Goal: Download file/media

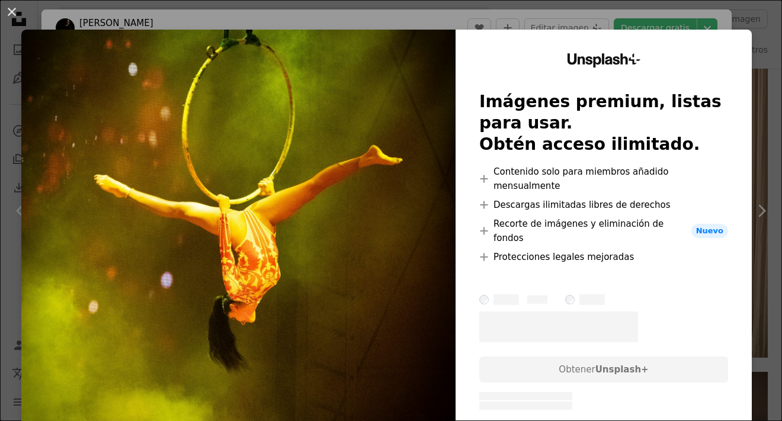
scroll to position [178, 0]
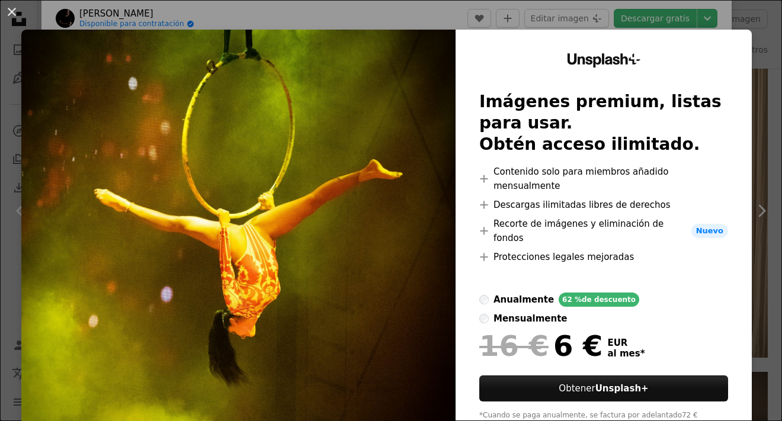
click at [748, 133] on div "An X shape Unsplash+ Imágenes premium, listas para usar. Obtén acceso ilimitado…" at bounding box center [391, 210] width 782 height 421
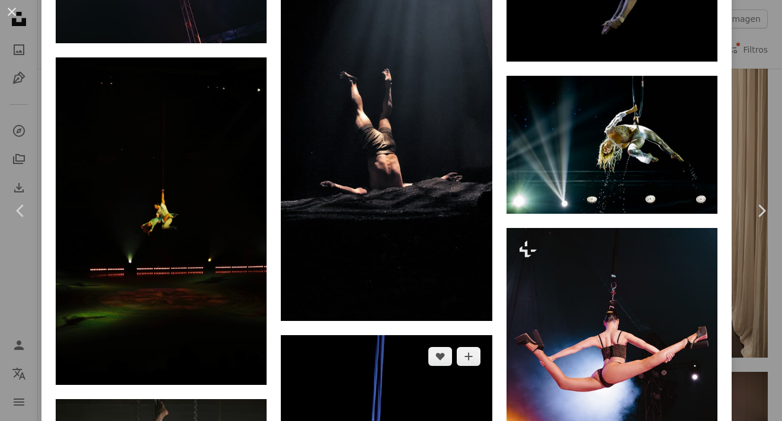
scroll to position [1718, 0]
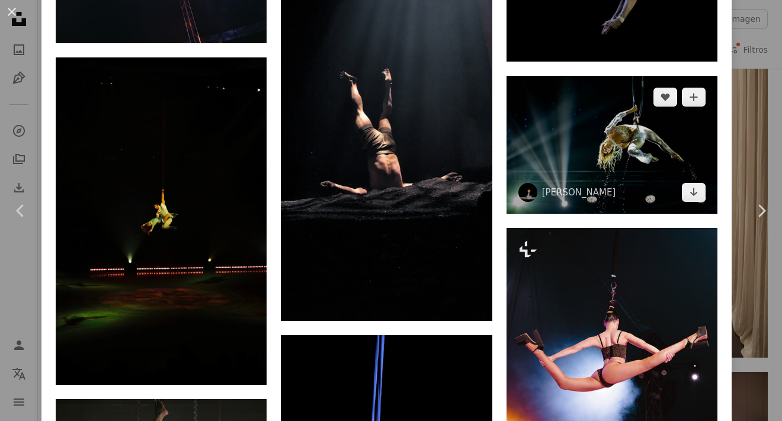
click at [588, 109] on img at bounding box center [611, 145] width 211 height 138
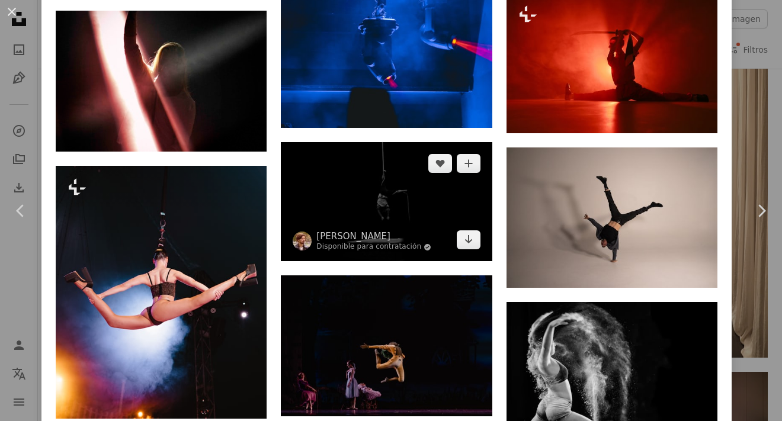
scroll to position [6514, 0]
click at [400, 142] on img at bounding box center [386, 201] width 211 height 119
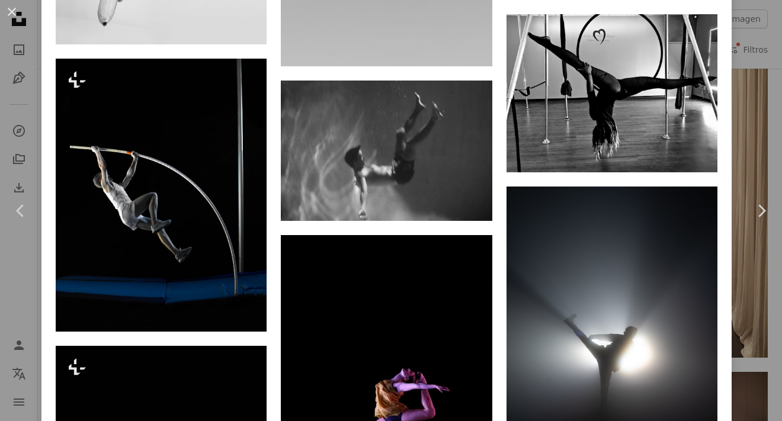
scroll to position [2843, 0]
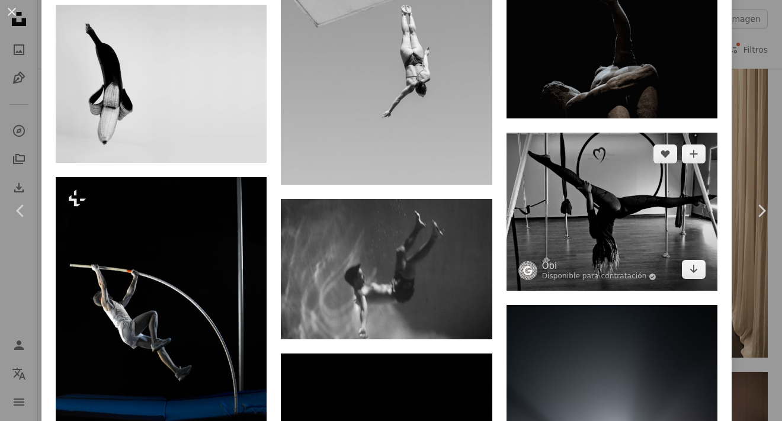
click at [566, 159] on img at bounding box center [611, 212] width 211 height 158
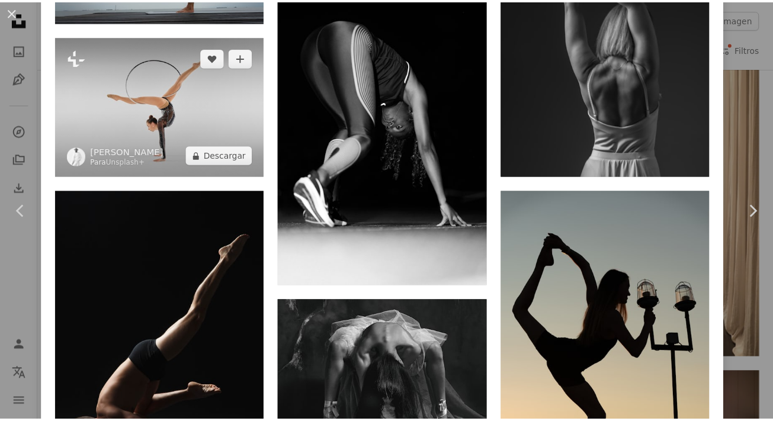
scroll to position [6719, 0]
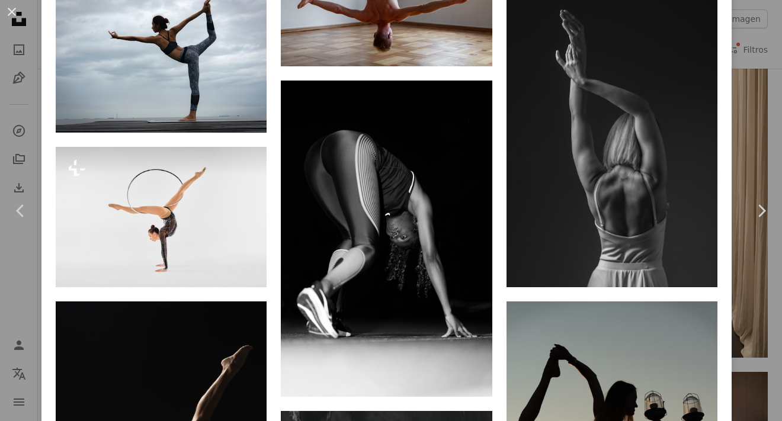
click at [33, 57] on div "An X shape Chevron left Chevron right Obi Disponible para contratación A checkm…" at bounding box center [391, 210] width 782 height 421
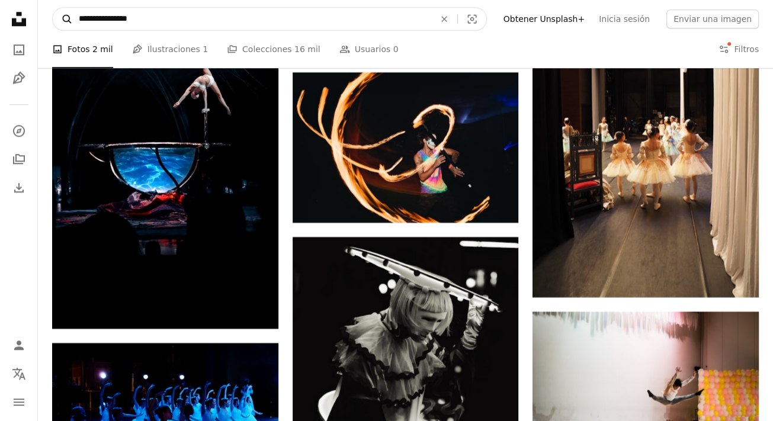
drag, startPoint x: 123, startPoint y: 19, endPoint x: 56, endPoint y: 25, distance: 67.2
click at [56, 25] on form "**********" at bounding box center [269, 19] width 435 height 24
type input "**********"
click button "A magnifying glass" at bounding box center [63, 19] width 20 height 23
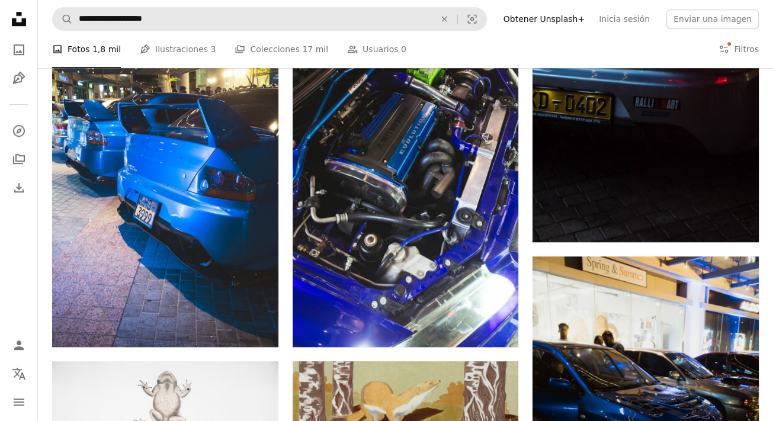
scroll to position [770, 0]
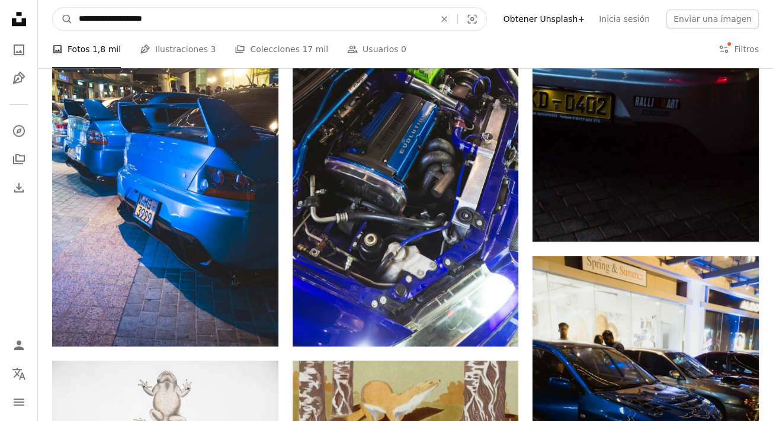
drag, startPoint x: 215, startPoint y: 25, endPoint x: 72, endPoint y: 15, distance: 143.1
click at [73, 15] on input "**********" at bounding box center [252, 19] width 358 height 23
type input "*********"
click button "A magnifying glass" at bounding box center [63, 19] width 20 height 23
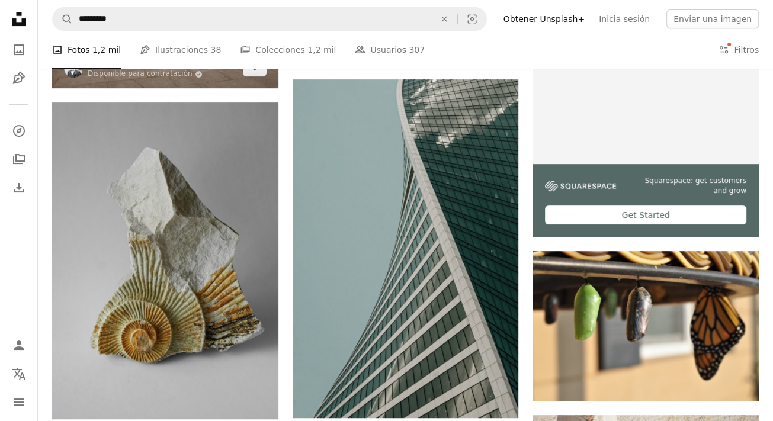
scroll to position [474, 0]
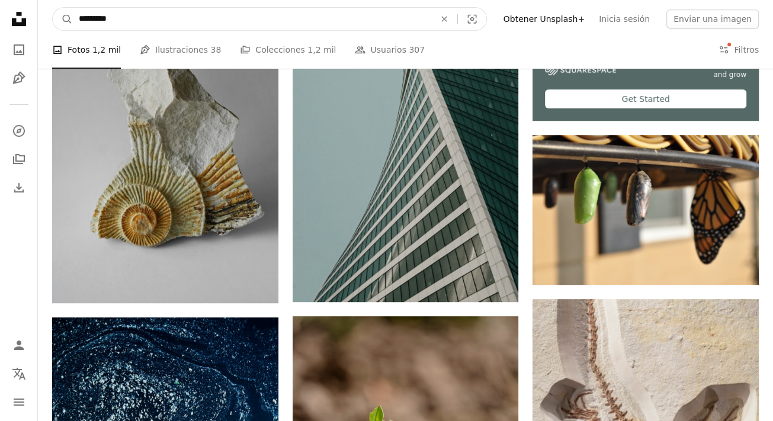
drag, startPoint x: 130, startPoint y: 15, endPoint x: 1, endPoint y: 22, distance: 129.3
type input "**********"
click button "A magnifying glass" at bounding box center [63, 19] width 20 height 23
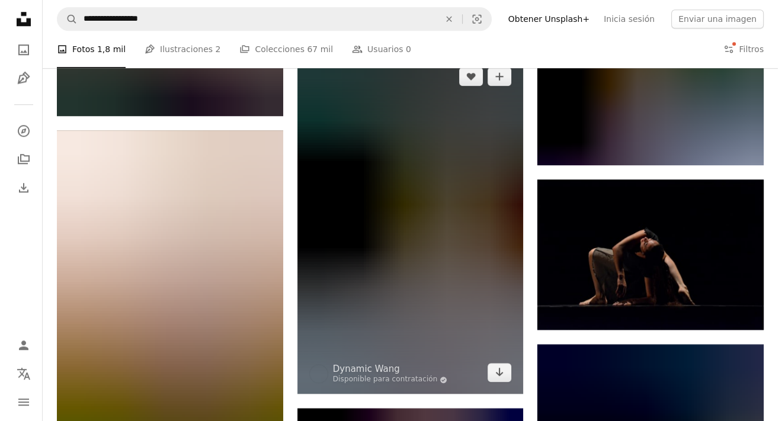
scroll to position [1007, 0]
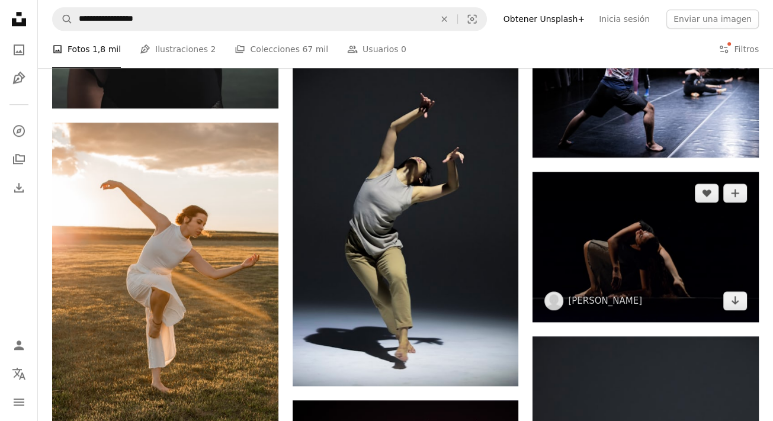
click at [633, 265] on img at bounding box center [646, 247] width 226 height 150
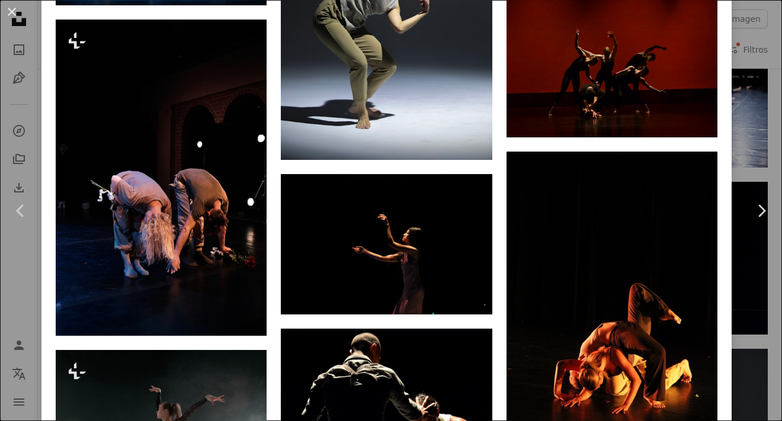
scroll to position [2251, 0]
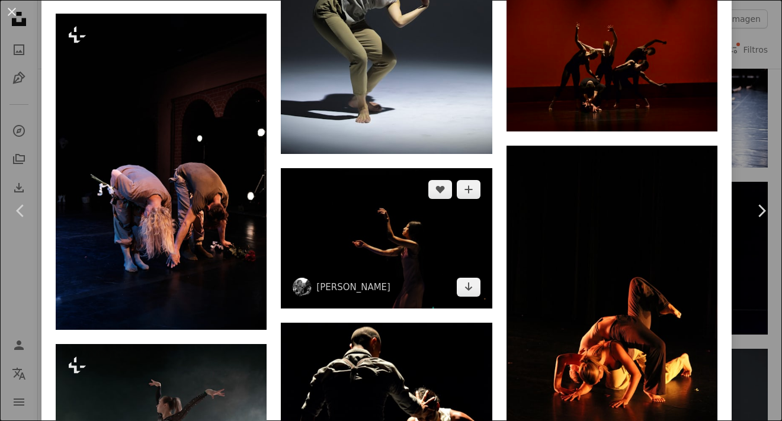
click at [400, 207] on img at bounding box center [386, 238] width 211 height 140
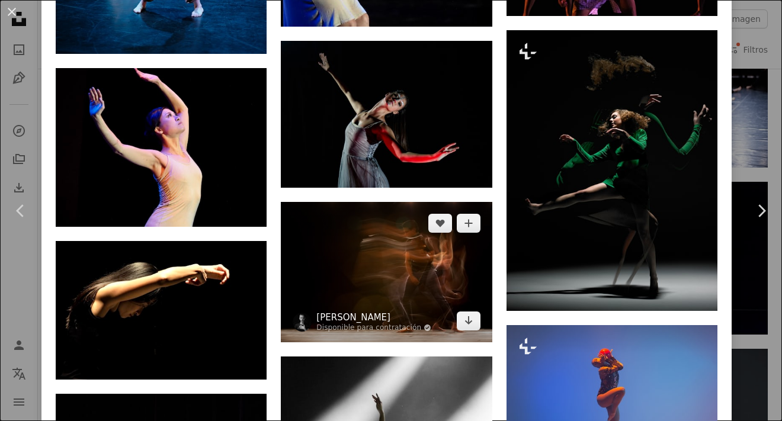
scroll to position [1777, 0]
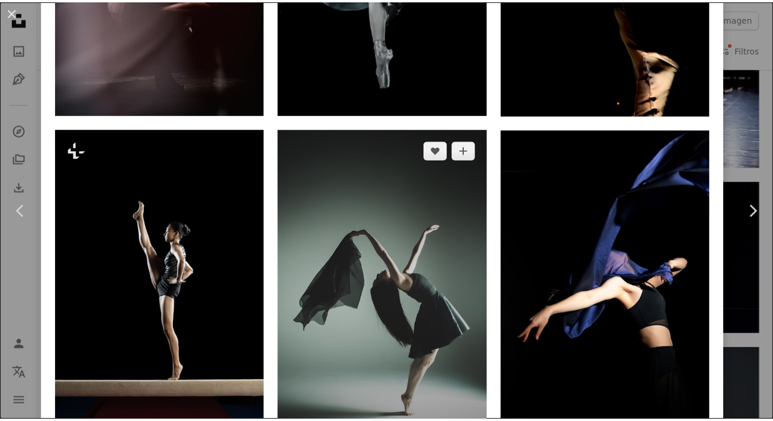
scroll to position [1125, 0]
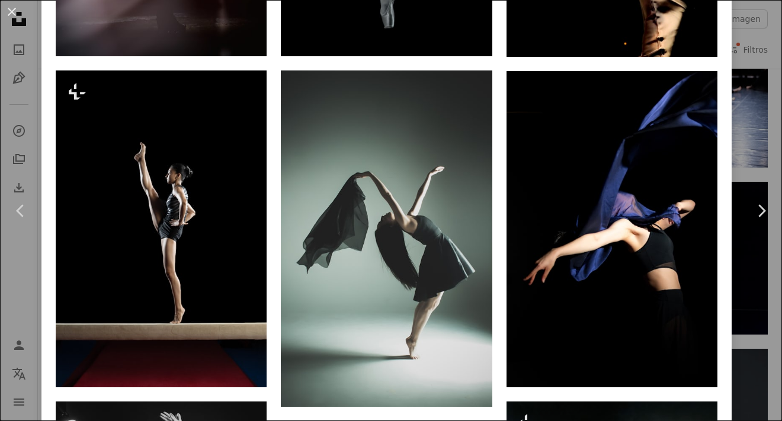
click at [727, 114] on div "An X shape Chevron left Chevron right Leon JL leoncooper A heart A plus sign Ed…" at bounding box center [391, 210] width 782 height 421
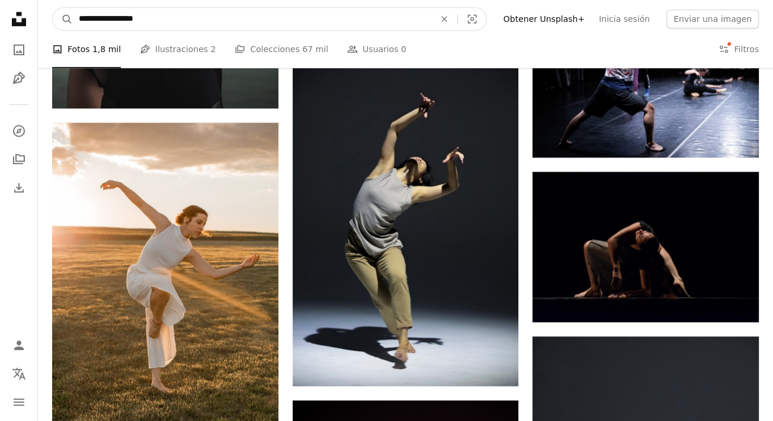
drag, startPoint x: 183, startPoint y: 12, endPoint x: 0, endPoint y: 12, distance: 183.0
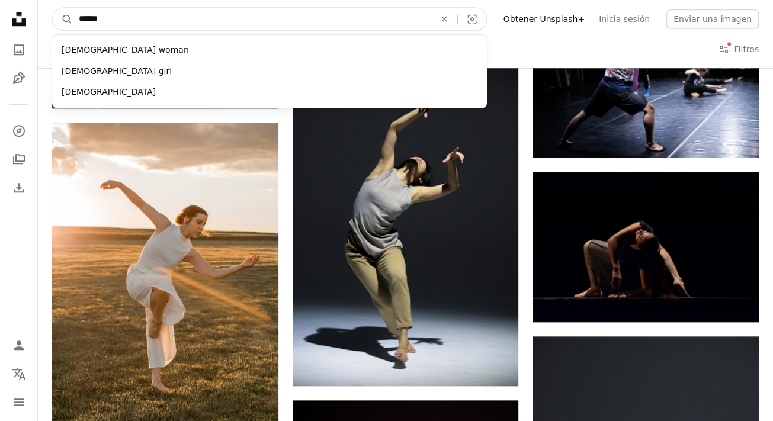
type input "*******"
click button "A magnifying glass" at bounding box center [63, 19] width 20 height 23
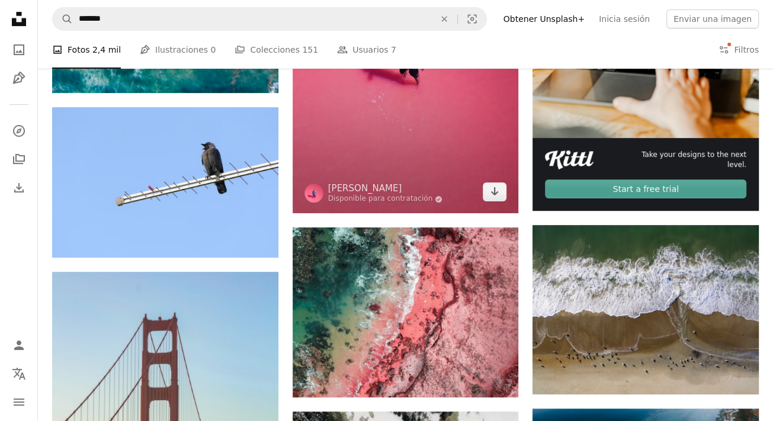
scroll to position [415, 0]
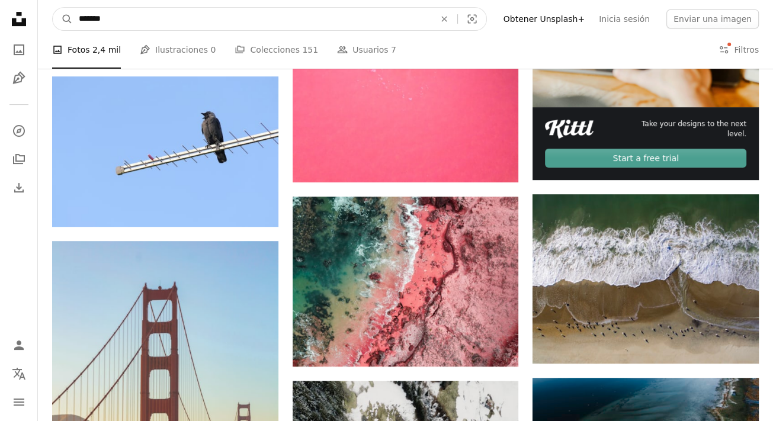
click at [127, 24] on input "*******" at bounding box center [252, 19] width 358 height 23
type input "**********"
click button "A magnifying glass" at bounding box center [63, 19] width 20 height 23
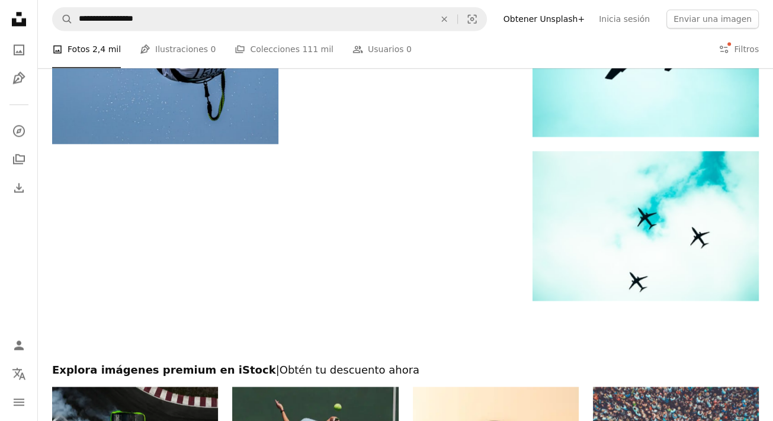
scroll to position [1125, 0]
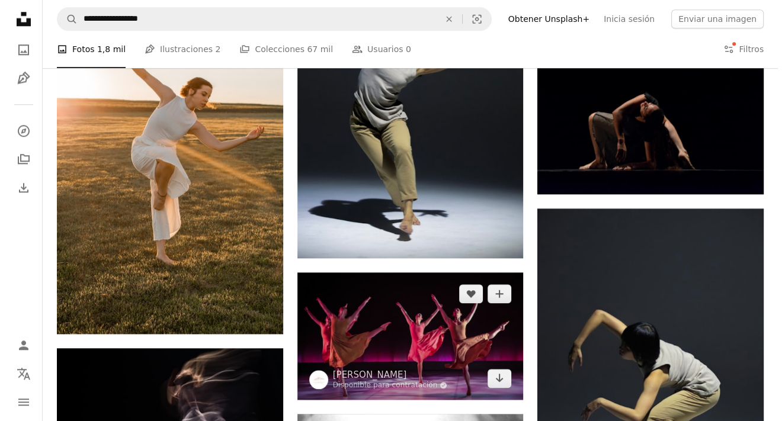
scroll to position [1066, 0]
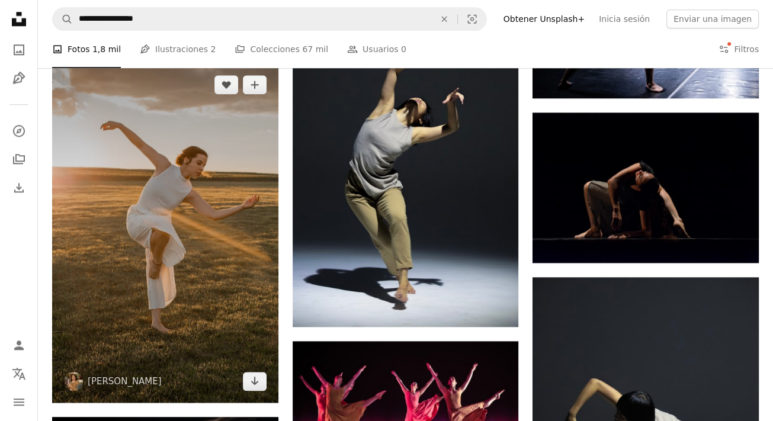
click at [177, 236] on img at bounding box center [165, 232] width 226 height 339
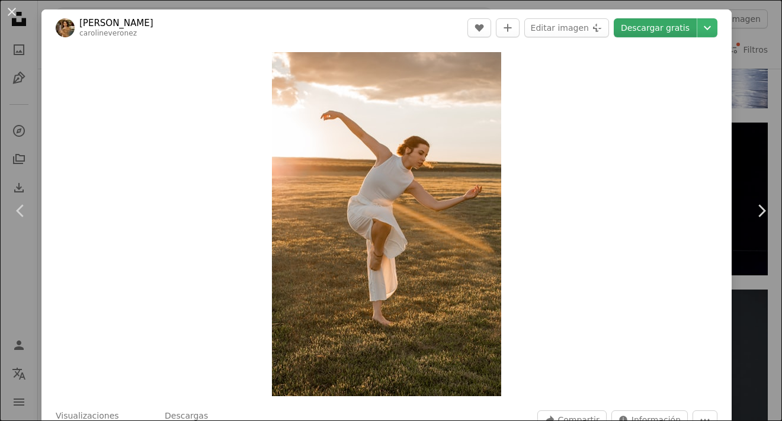
click at [632, 25] on link "Descargar gratis" at bounding box center [655, 27] width 83 height 19
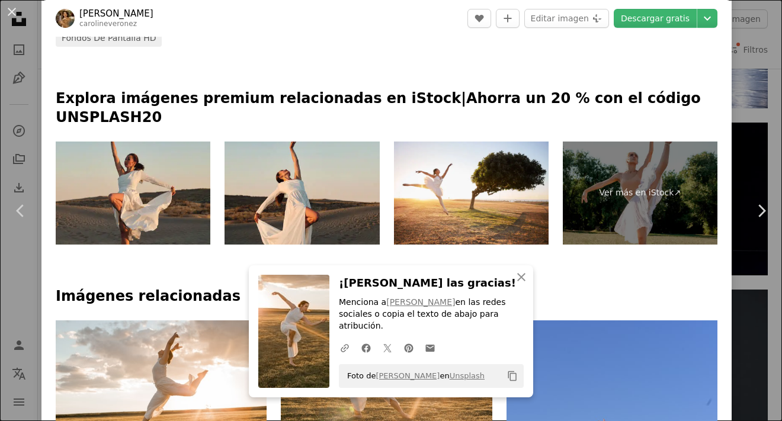
scroll to position [533, 0]
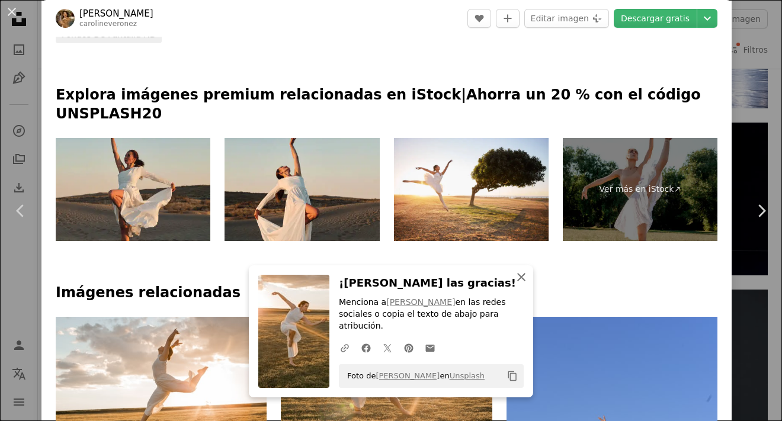
click at [517, 281] on icon "button" at bounding box center [521, 277] width 8 height 8
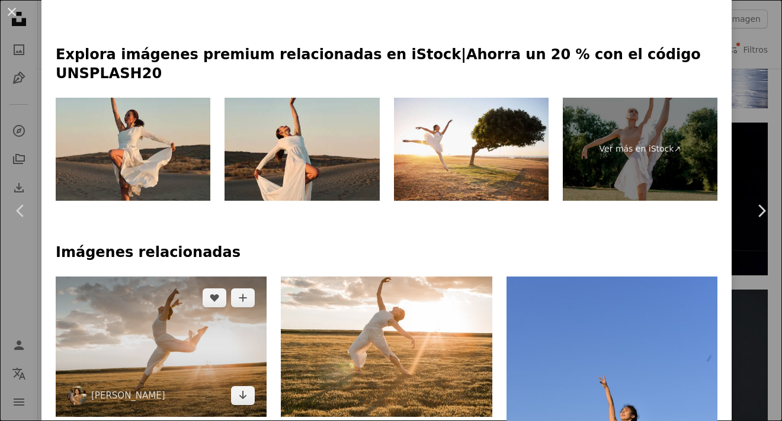
scroll to position [592, 0]
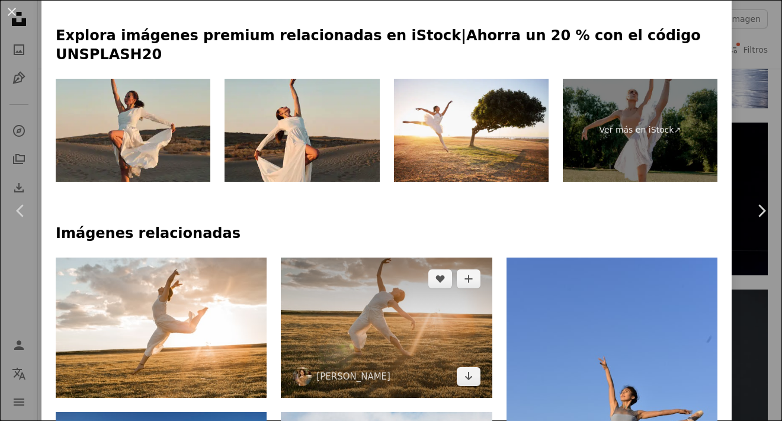
click at [412, 270] on img at bounding box center [386, 328] width 211 height 140
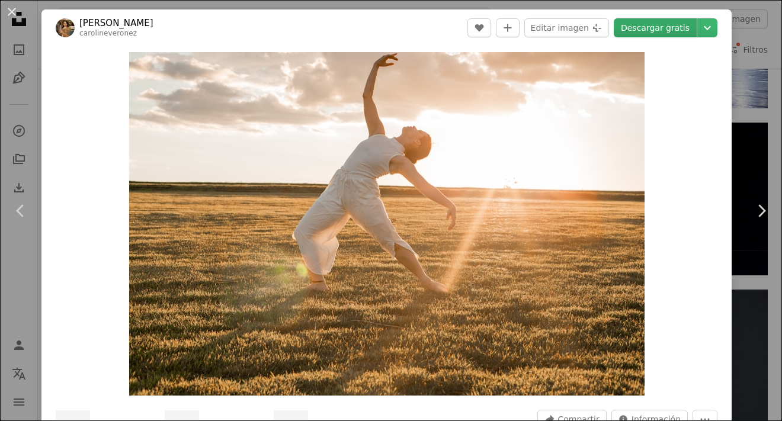
click at [655, 34] on link "Descargar gratis" at bounding box center [655, 27] width 83 height 19
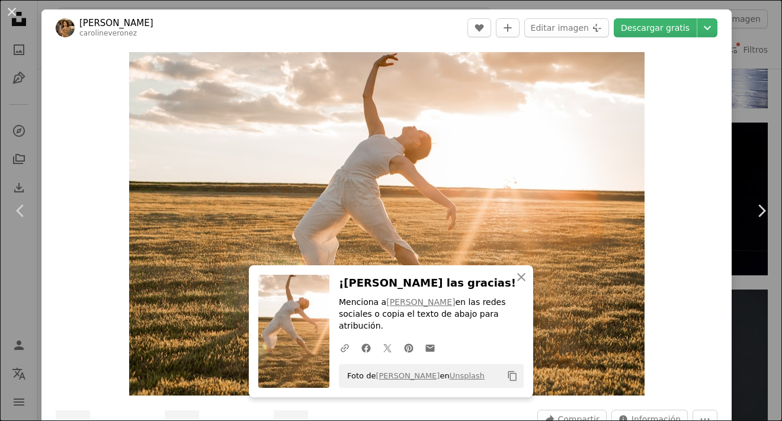
click at [756, 134] on div "An X shape Chevron left Chevron right An X shape Cerrar ¡Dale las gracias! Menc…" at bounding box center [391, 210] width 782 height 421
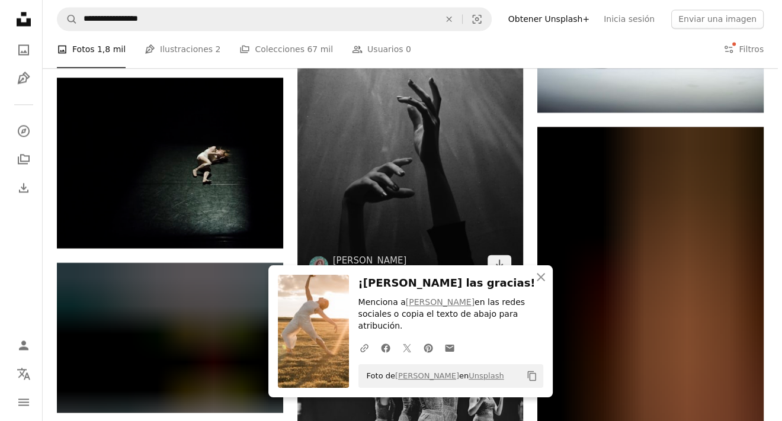
scroll to position [1599, 0]
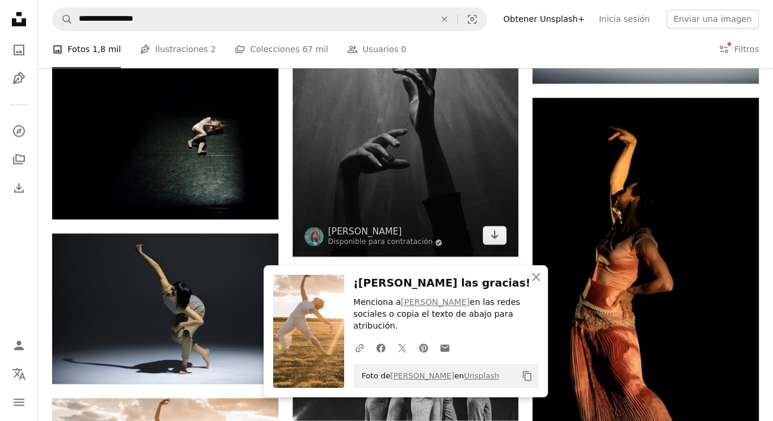
click at [405, 149] on img at bounding box center [406, 103] width 226 height 307
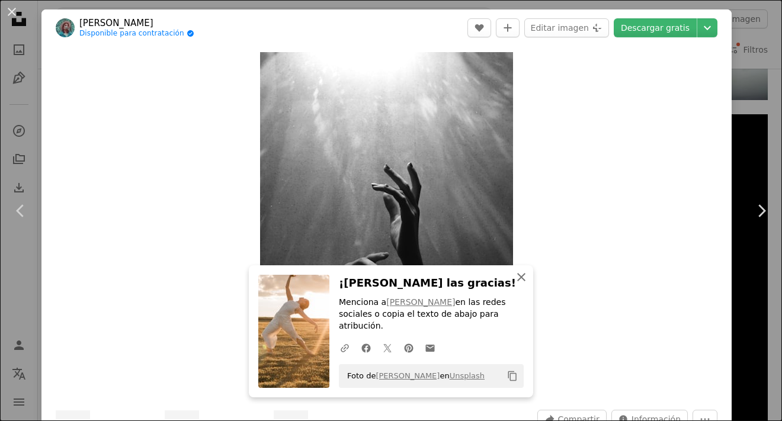
click at [517, 281] on icon "button" at bounding box center [521, 277] width 8 height 8
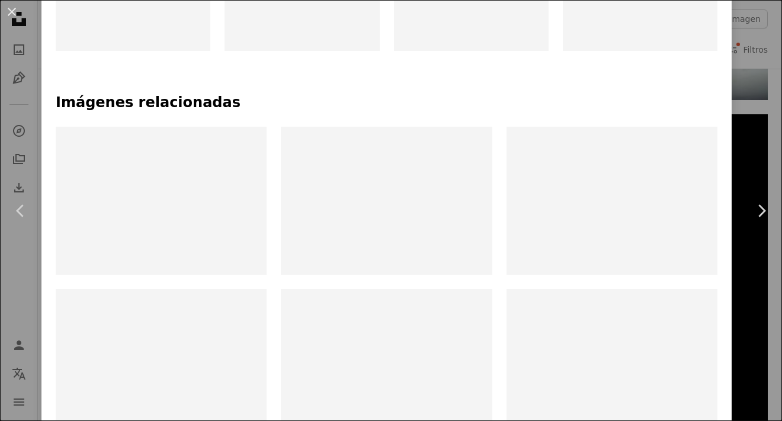
scroll to position [829, 0]
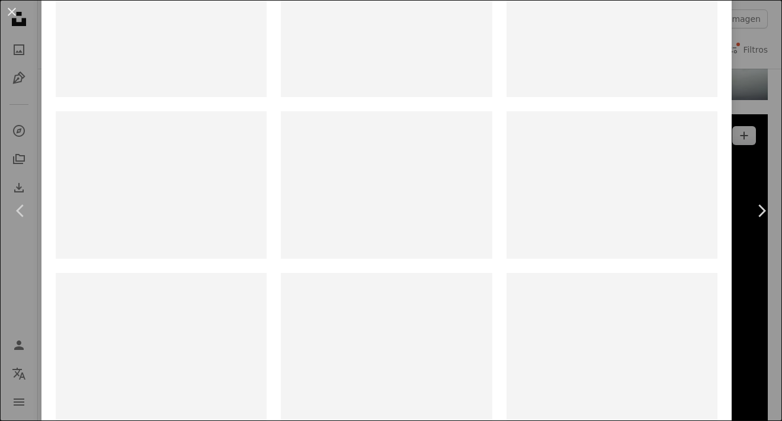
click at [747, 116] on div "An X shape Chevron left Chevron right [PERSON_NAME] Disponible para contratació…" at bounding box center [391, 210] width 782 height 421
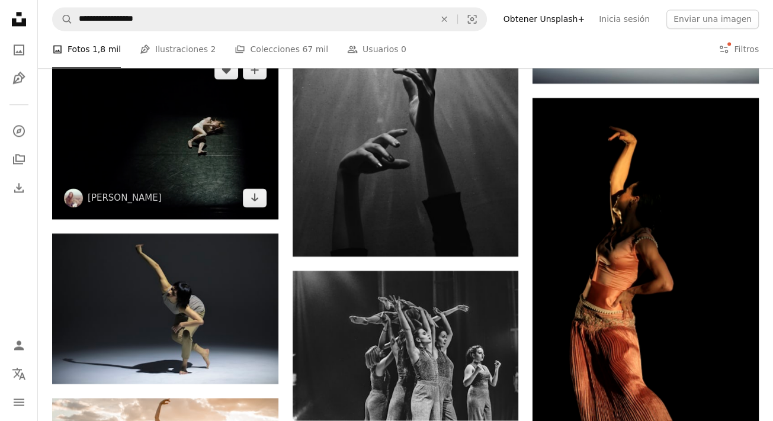
click at [230, 117] on img at bounding box center [165, 134] width 226 height 171
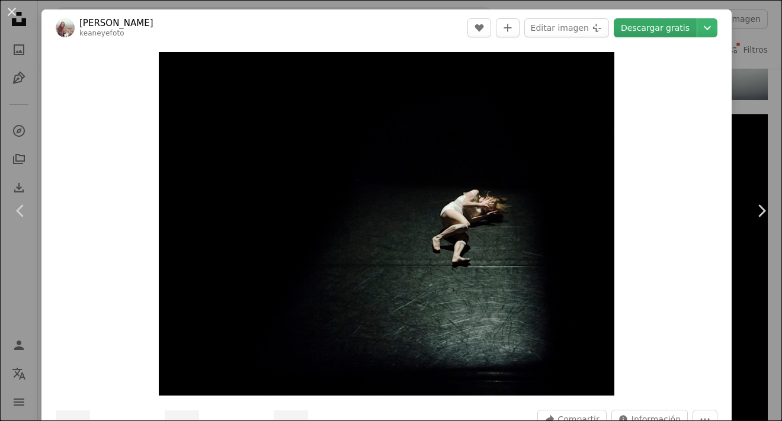
click at [648, 27] on link "Descargar gratis" at bounding box center [655, 27] width 83 height 19
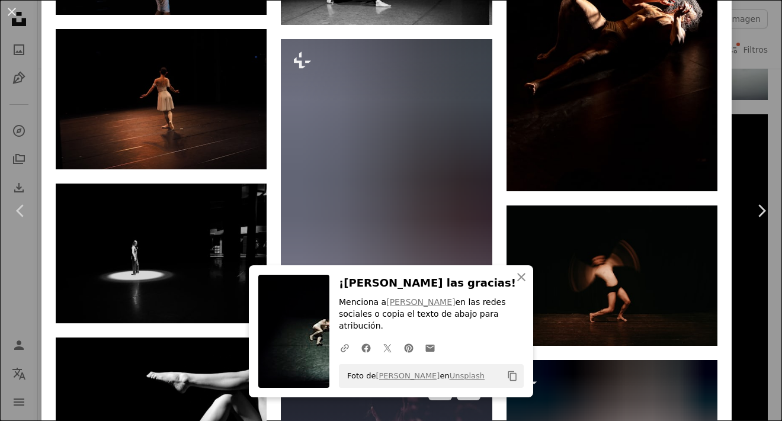
scroll to position [1308, 0]
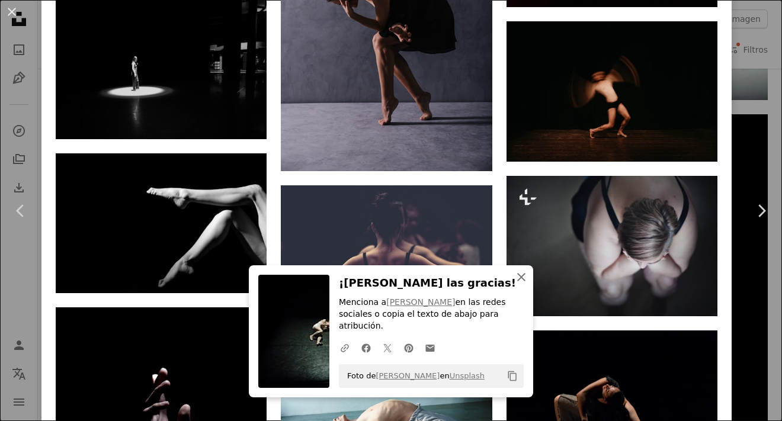
click at [514, 284] on icon "An X shape" at bounding box center [521, 277] width 14 height 14
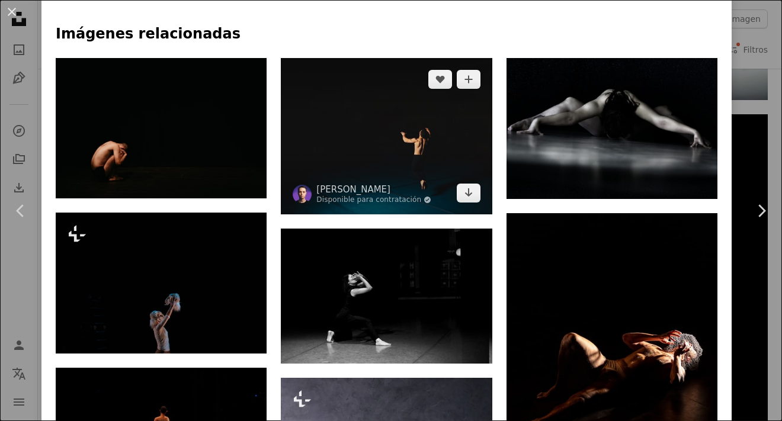
scroll to position [775, 0]
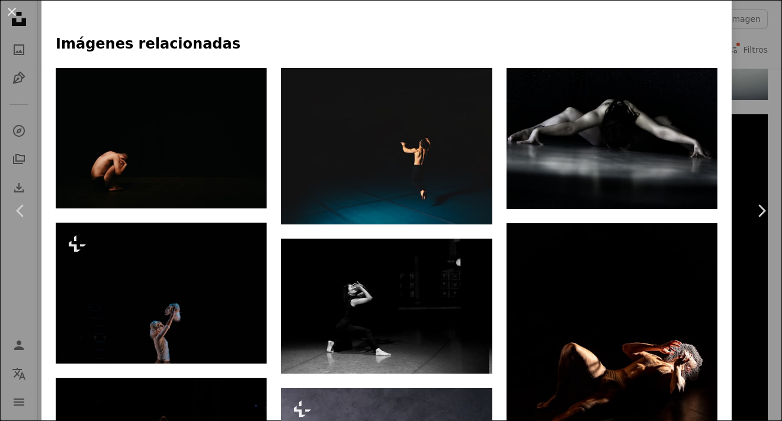
click at [763, 277] on div "An X shape Chevron left Chevron right [PERSON_NAME] keaneyefoto A heart A plus …" at bounding box center [391, 210] width 782 height 421
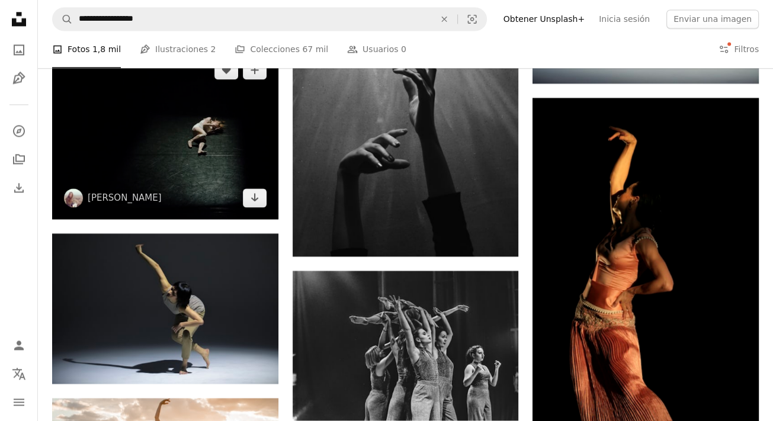
click at [232, 159] on img at bounding box center [165, 134] width 226 height 171
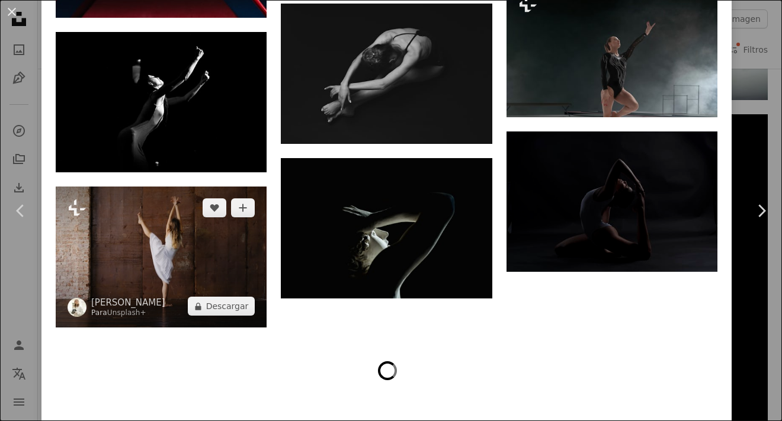
scroll to position [3021, 0]
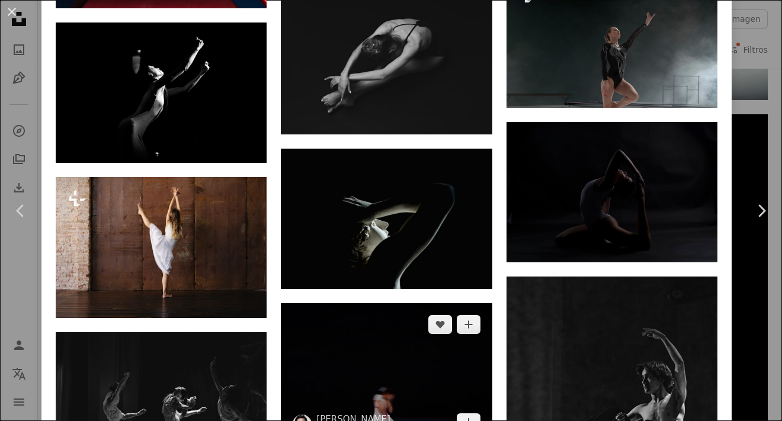
click at [376, 313] on img at bounding box center [386, 373] width 211 height 140
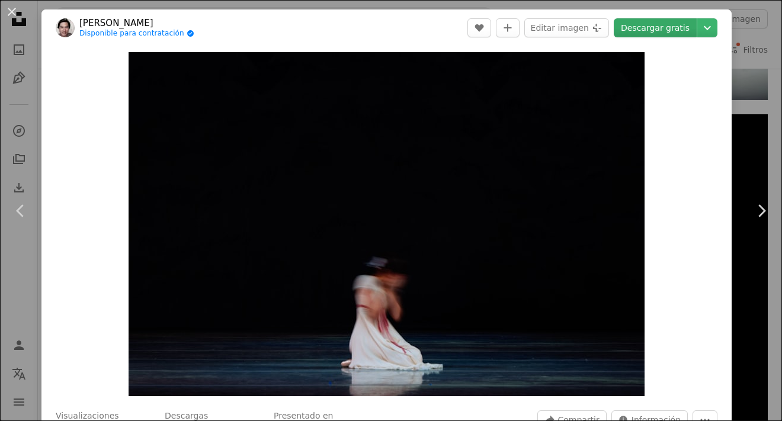
click at [643, 35] on link "Descargar gratis" at bounding box center [655, 27] width 83 height 19
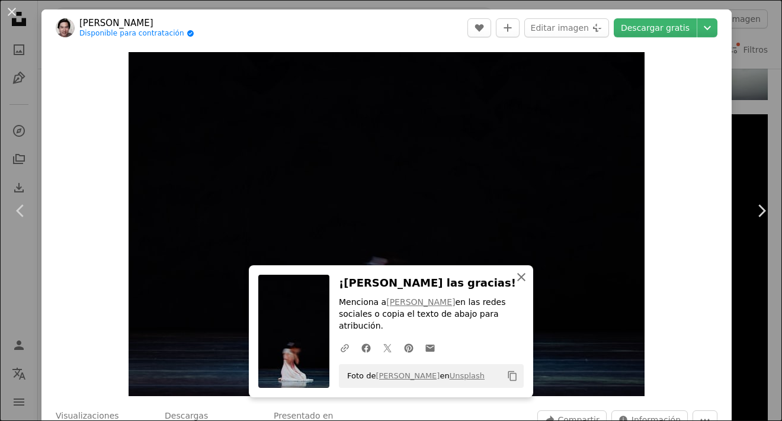
click at [515, 284] on icon "An X shape" at bounding box center [521, 277] width 14 height 14
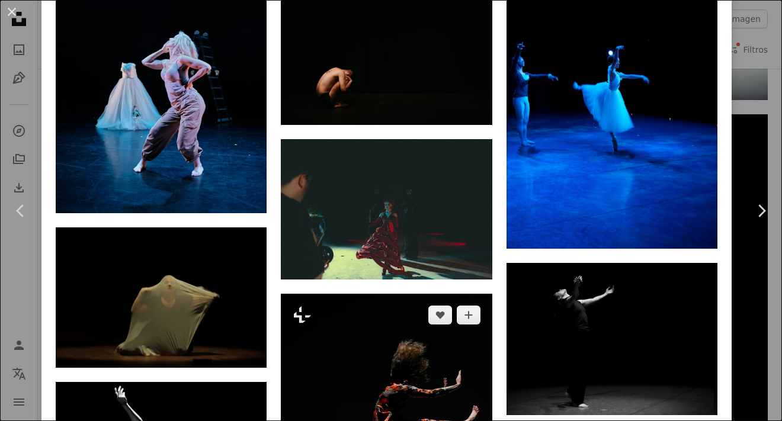
scroll to position [4620, 0]
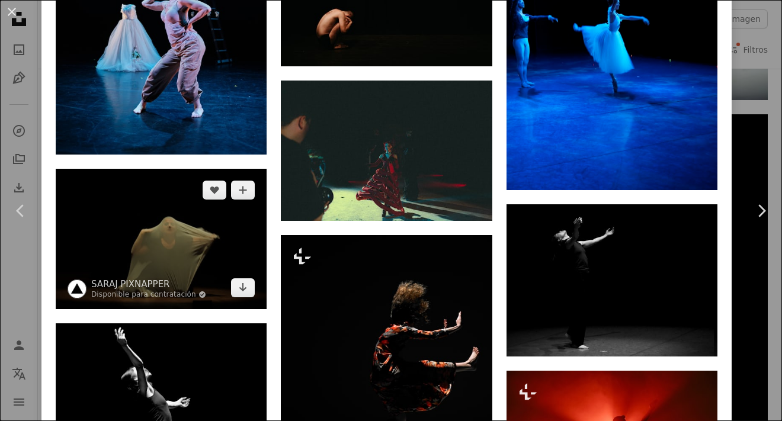
click at [206, 198] on img at bounding box center [161, 239] width 211 height 140
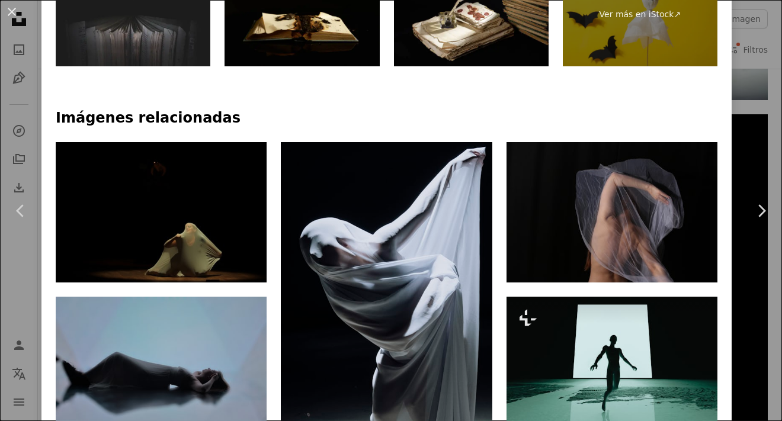
scroll to position [652, 0]
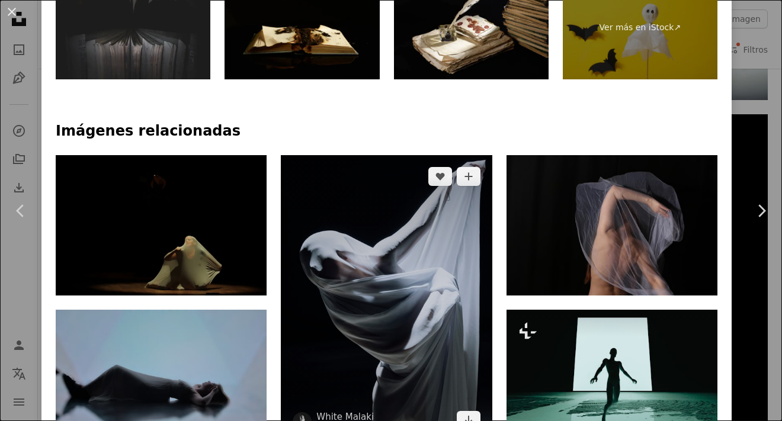
click at [410, 304] on img at bounding box center [386, 298] width 211 height 287
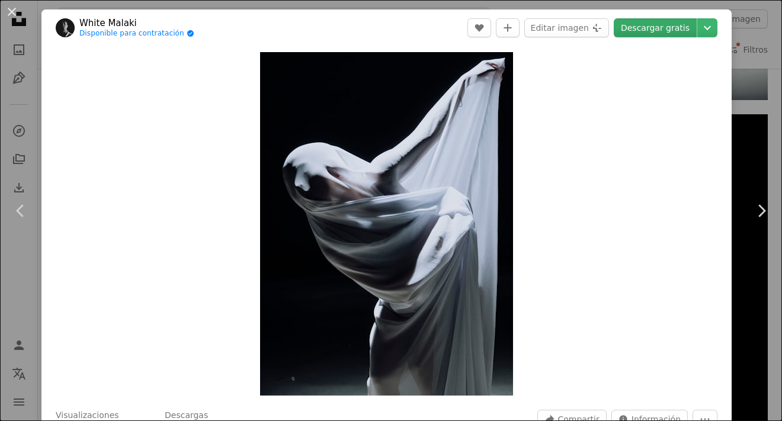
click at [658, 34] on link "Descargar gratis" at bounding box center [655, 27] width 83 height 19
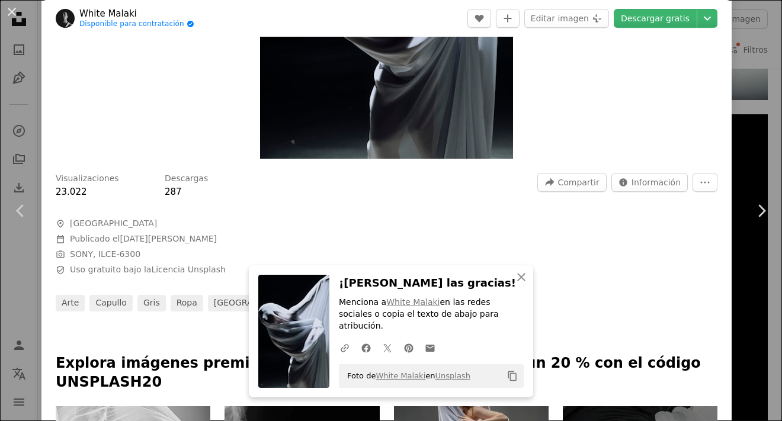
scroll to position [533, 0]
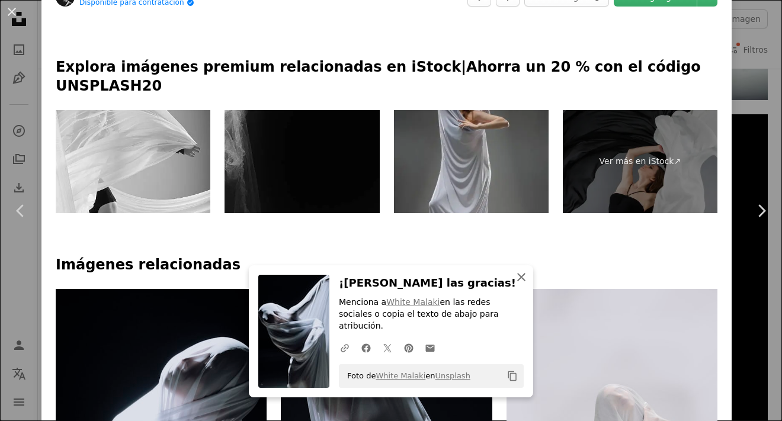
click at [517, 284] on icon "An X shape" at bounding box center [521, 277] width 14 height 14
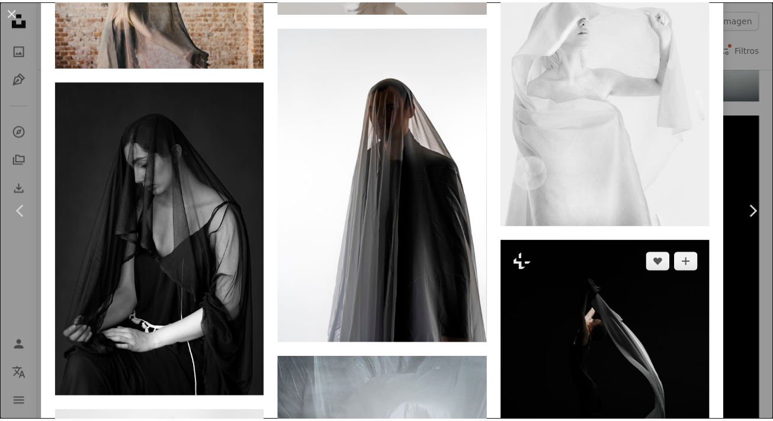
scroll to position [3080, 0]
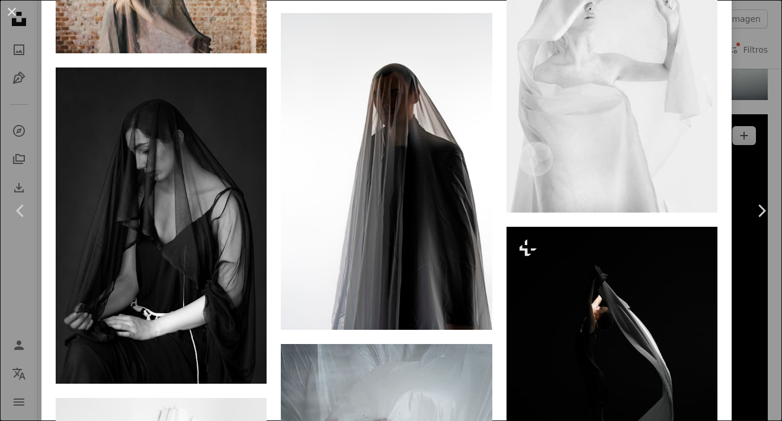
drag, startPoint x: 748, startPoint y: 310, endPoint x: 750, endPoint y: 304, distance: 6.2
click at [748, 310] on div "An X shape Chevron left Chevron right [PERSON_NAME] Disponible para contratació…" at bounding box center [391, 210] width 782 height 421
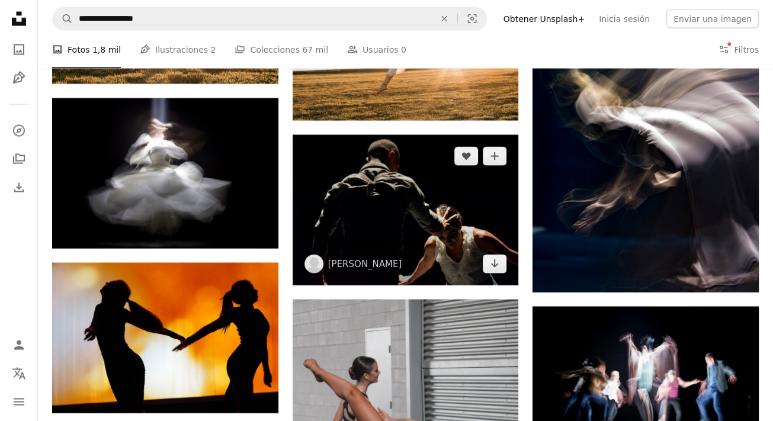
scroll to position [2014, 0]
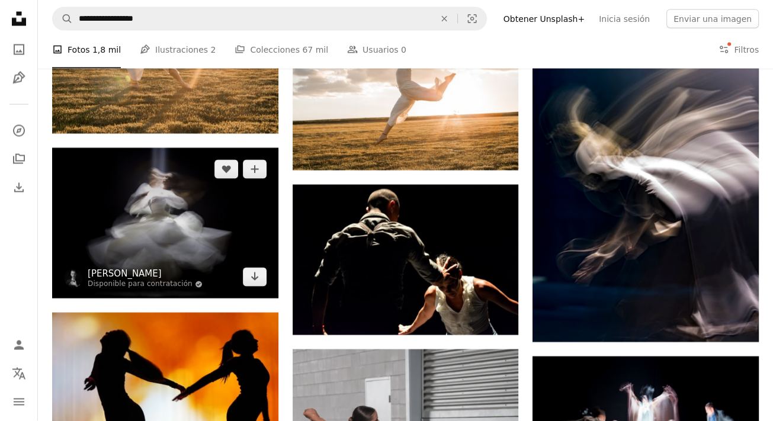
click at [176, 275] on link "[PERSON_NAME]" at bounding box center [145, 274] width 115 height 12
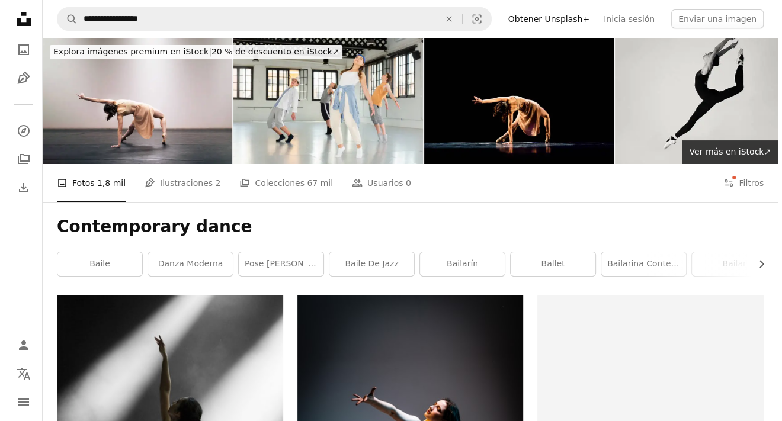
scroll to position [2014, 0]
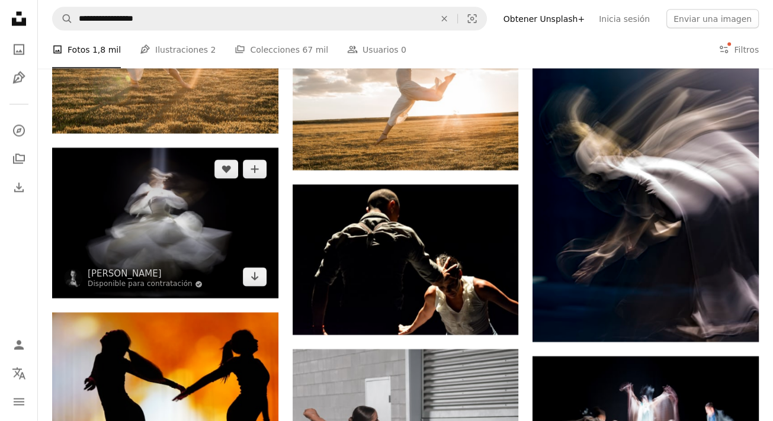
click at [169, 167] on img at bounding box center [165, 223] width 226 height 150
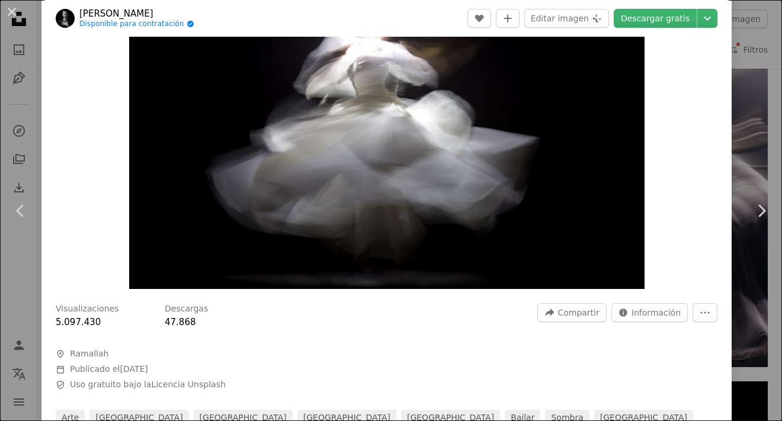
scroll to position [118, 0]
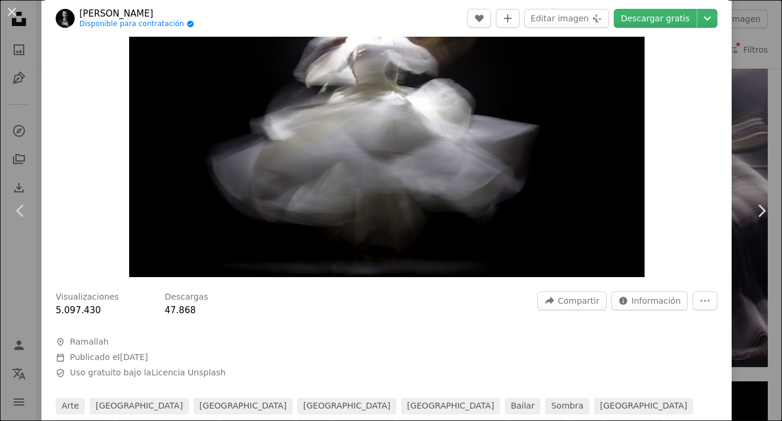
click at [441, 306] on div "Visualizaciones 5.097.430 Descargas 47.868 A forward-right arrow Compartir Info…" at bounding box center [387, 304] width 662 height 26
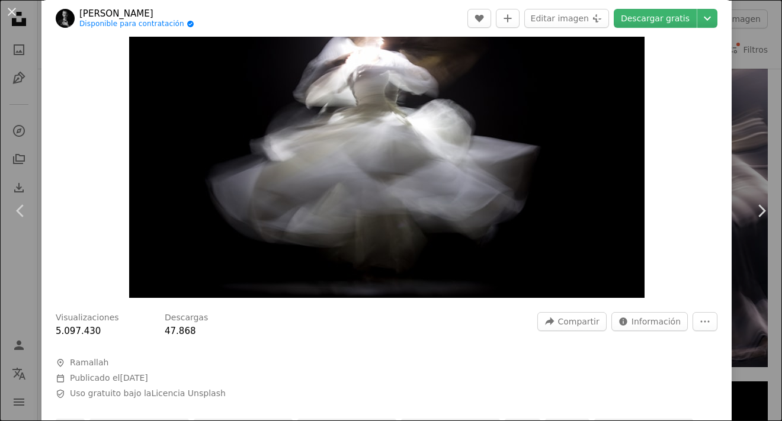
scroll to position [59, 0]
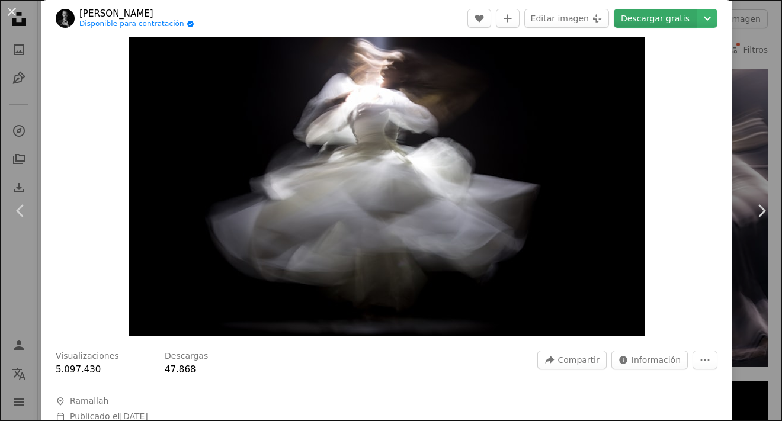
click at [657, 17] on link "Descargar gratis" at bounding box center [655, 18] width 83 height 19
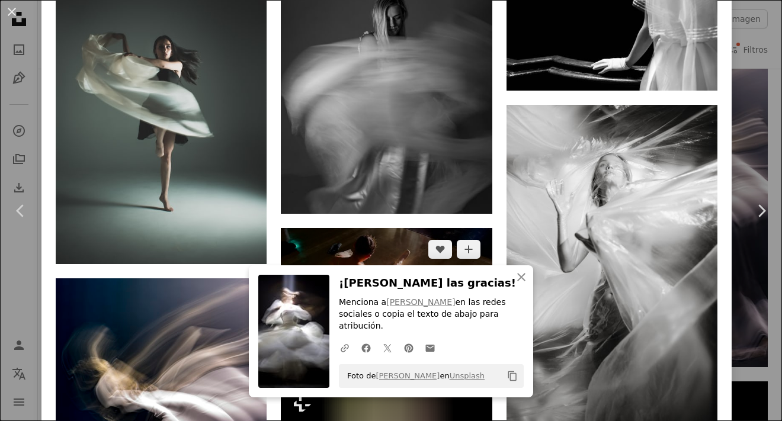
scroll to position [1777, 0]
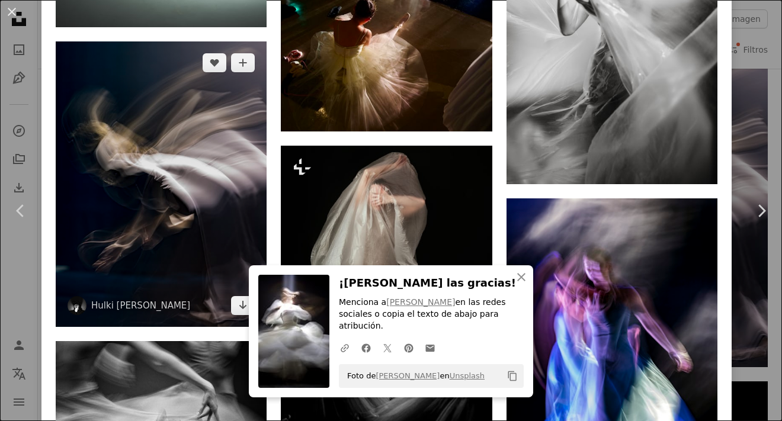
click at [104, 117] on img at bounding box center [161, 184] width 211 height 286
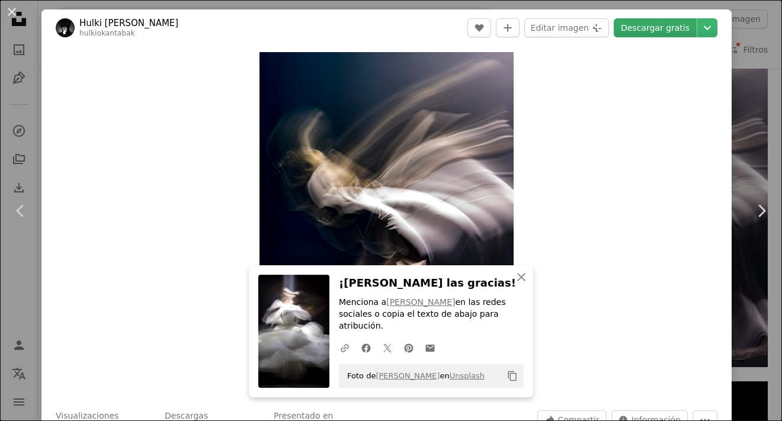
click at [633, 34] on link "Descargar gratis" at bounding box center [655, 27] width 83 height 19
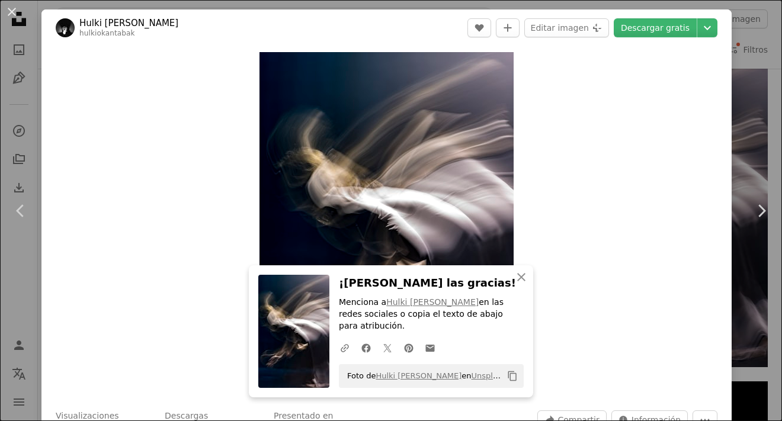
click at [15, 15] on button "An X shape" at bounding box center [12, 12] width 14 height 14
